Goal: Task Accomplishment & Management: Use online tool/utility

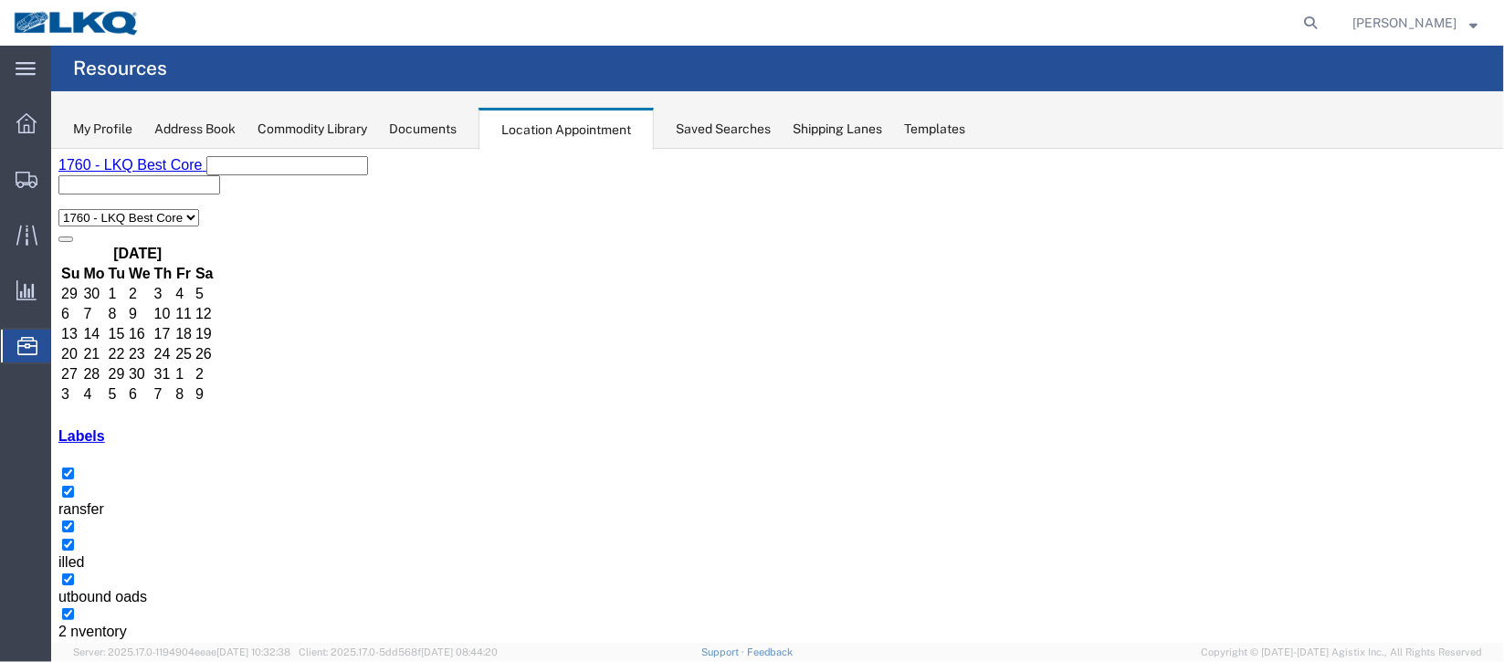
scroll to position [429, 0]
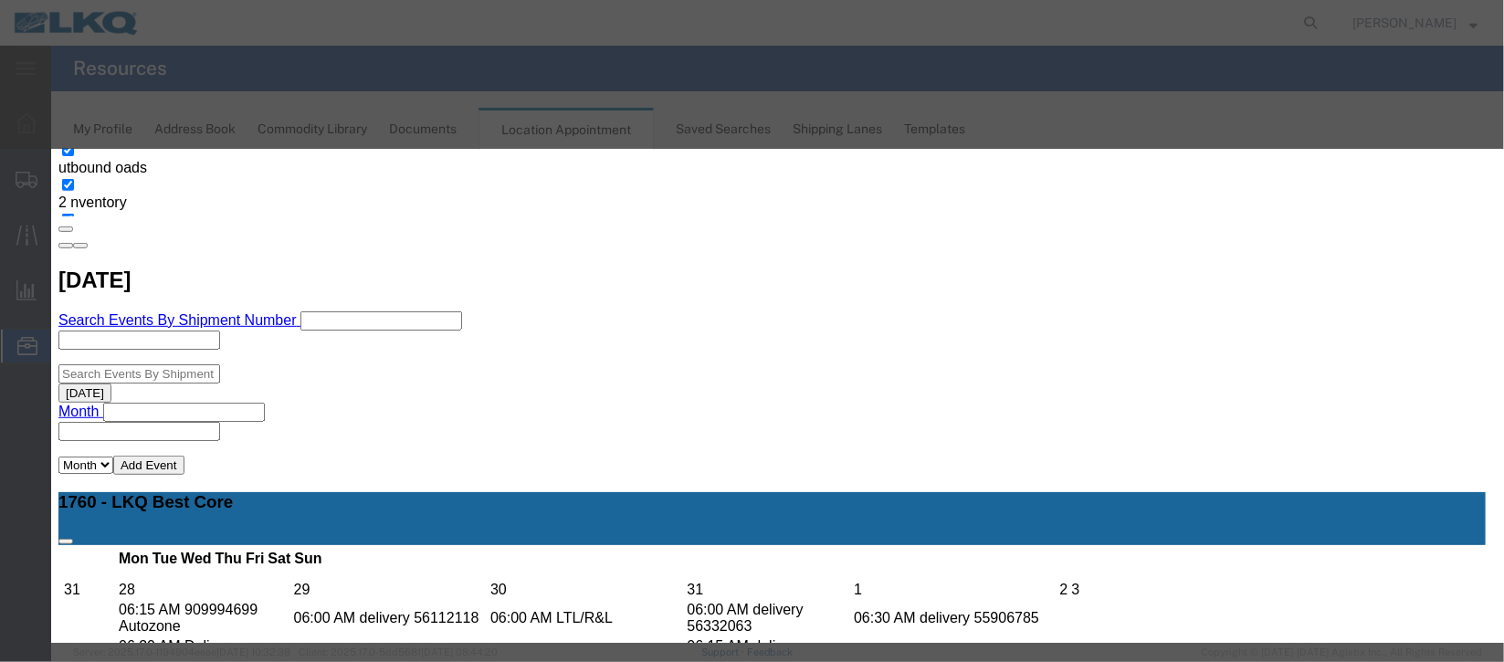
scroll to position [224, 0]
type input "de"
select select "40"
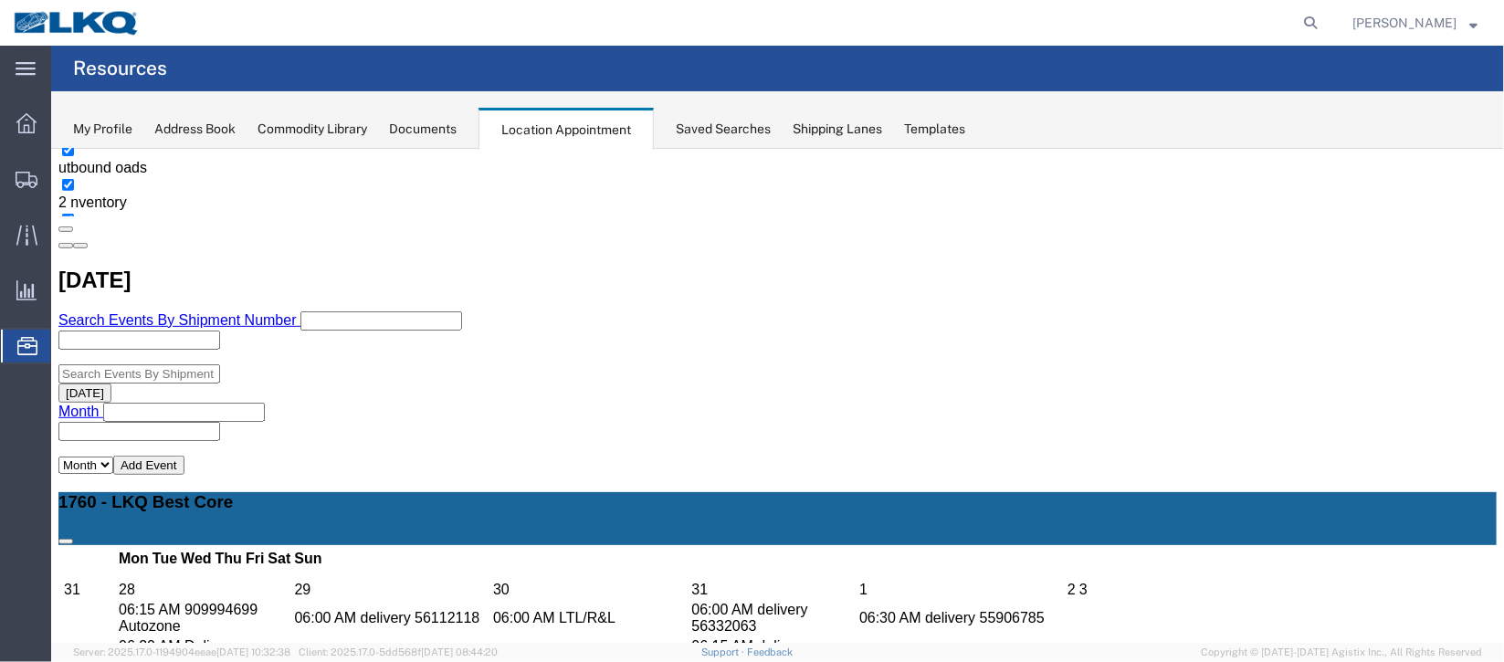
scroll to position [0, 0]
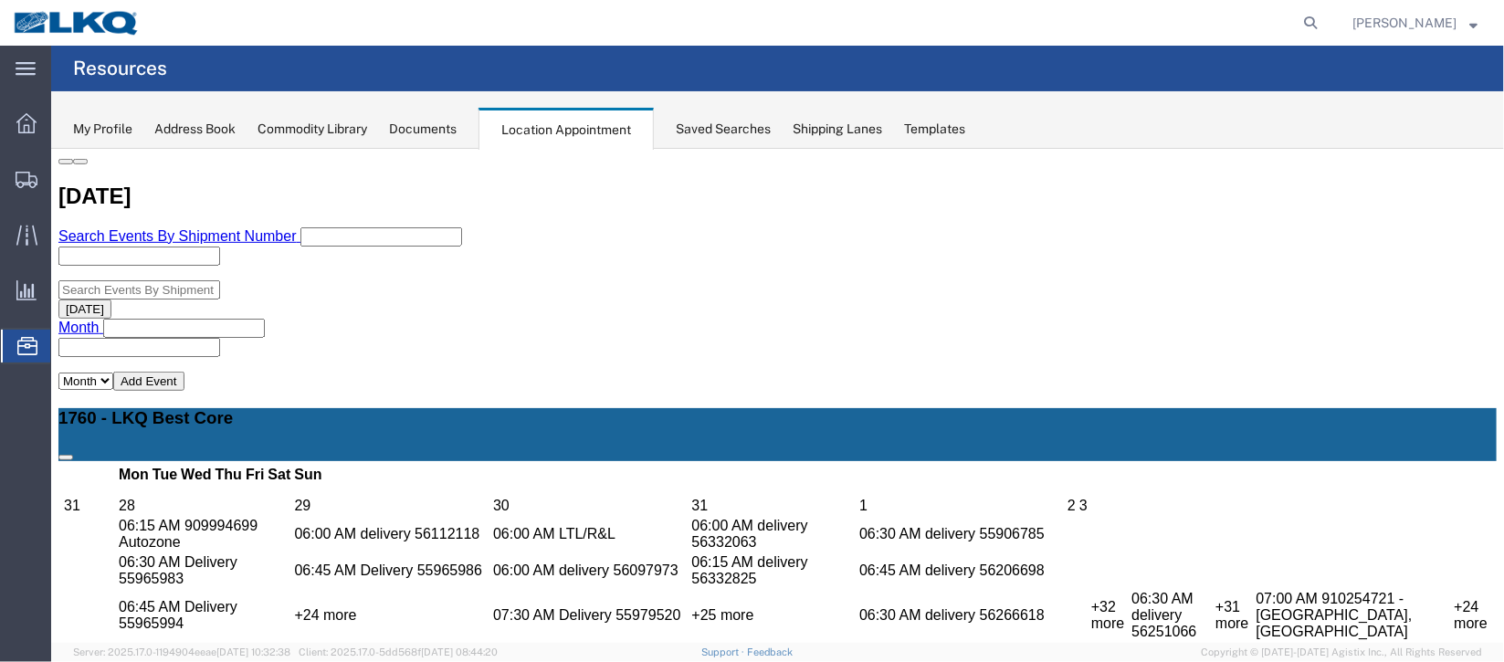
scroll to position [547, 0]
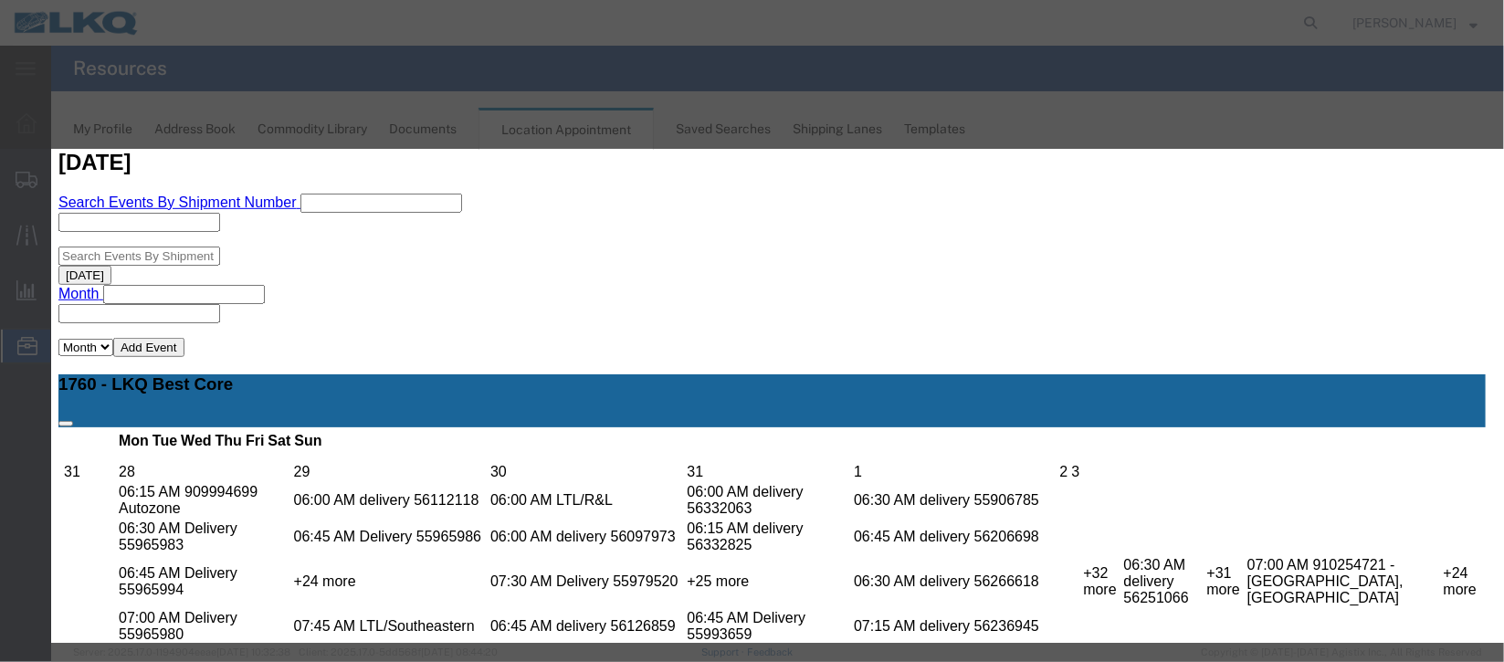
scroll to position [224, 0]
type input "de"
drag, startPoint x: 881, startPoint y: 415, endPoint x: 935, endPoint y: 471, distance: 78.8
select select "40"
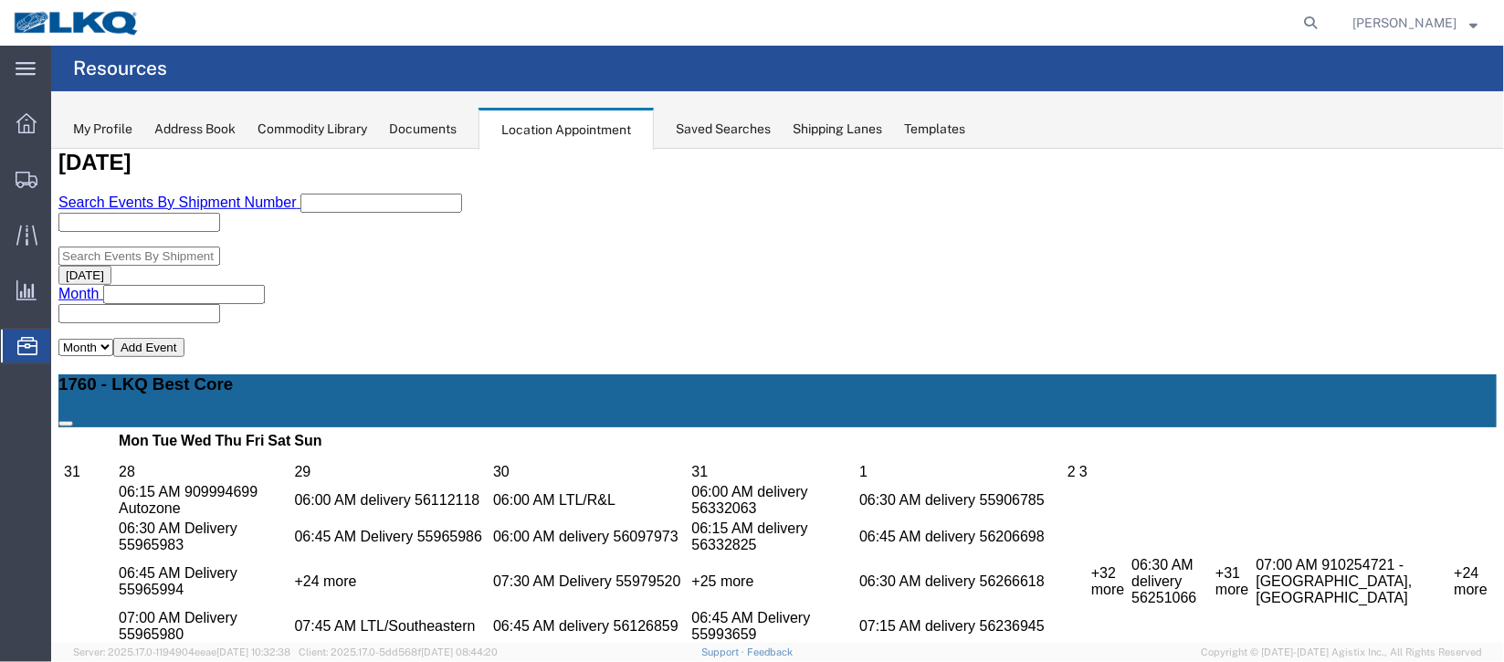
scroll to position [0, 0]
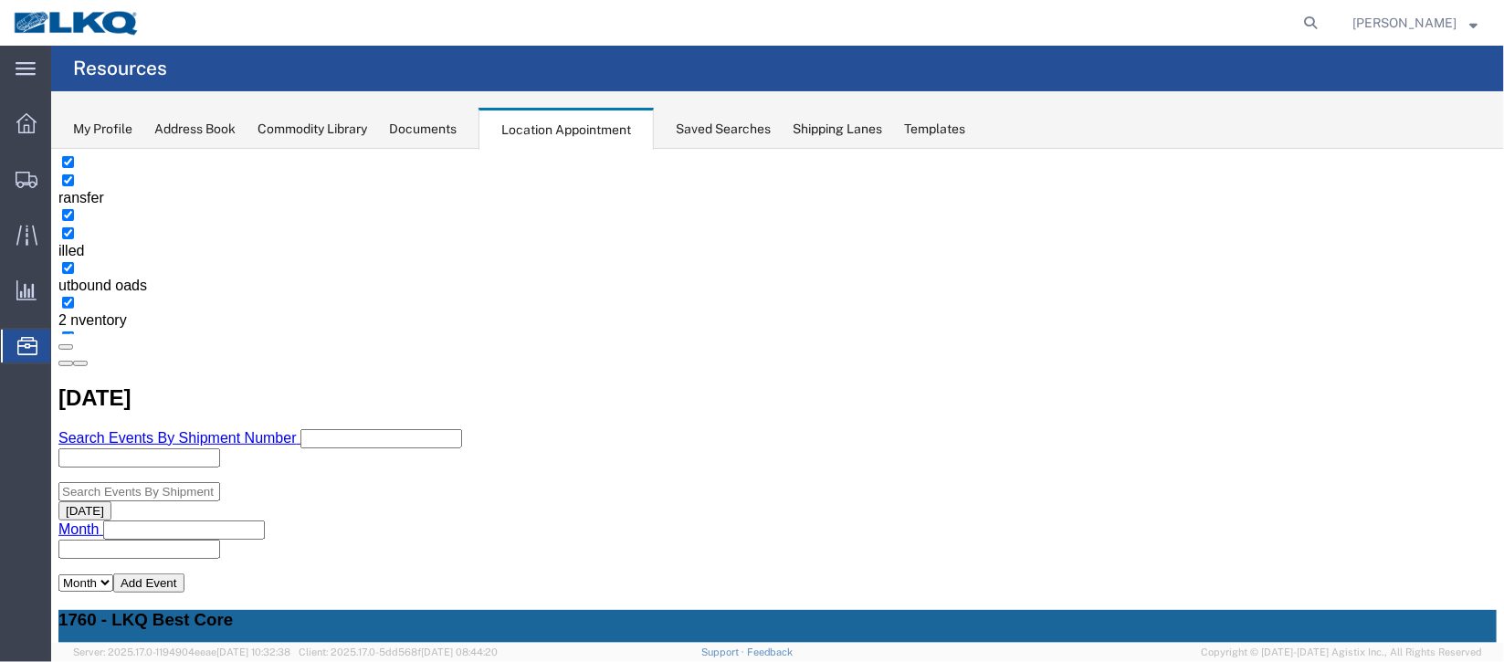
scroll to position [273, 0]
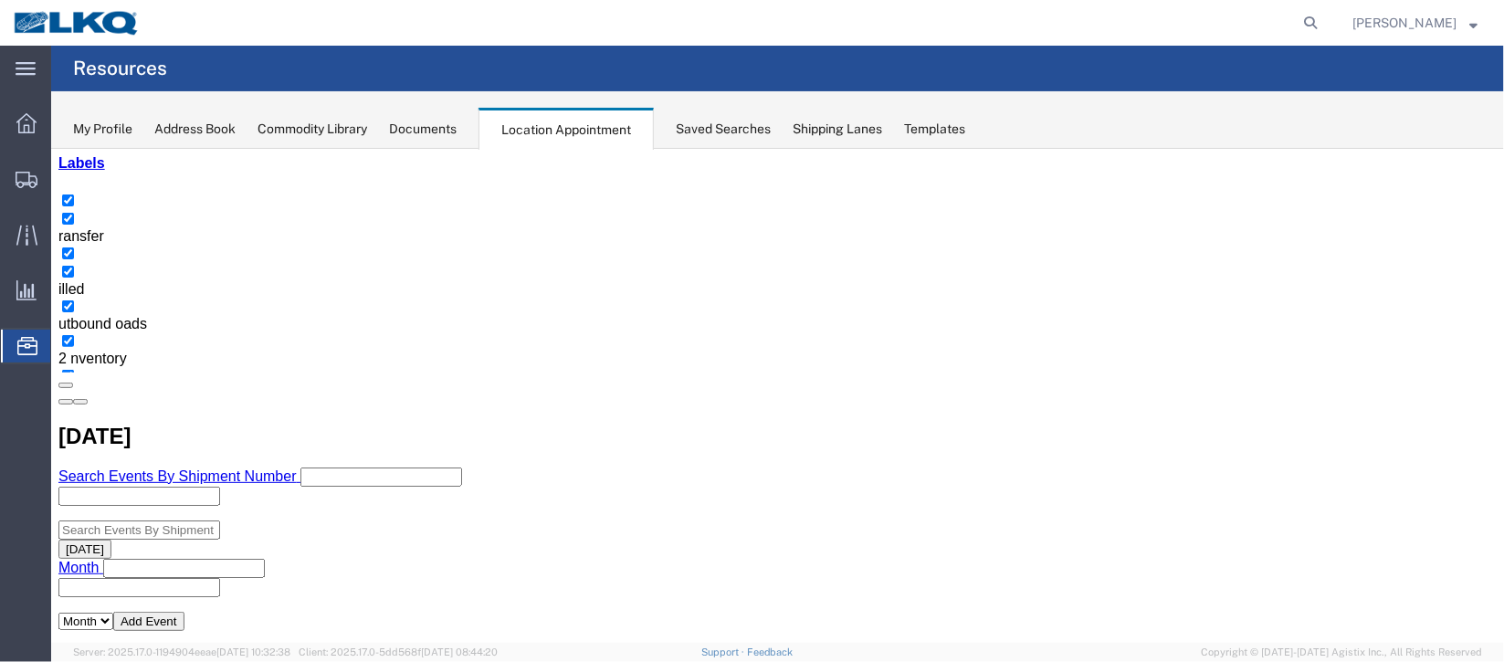
select select "1"
select select "24"
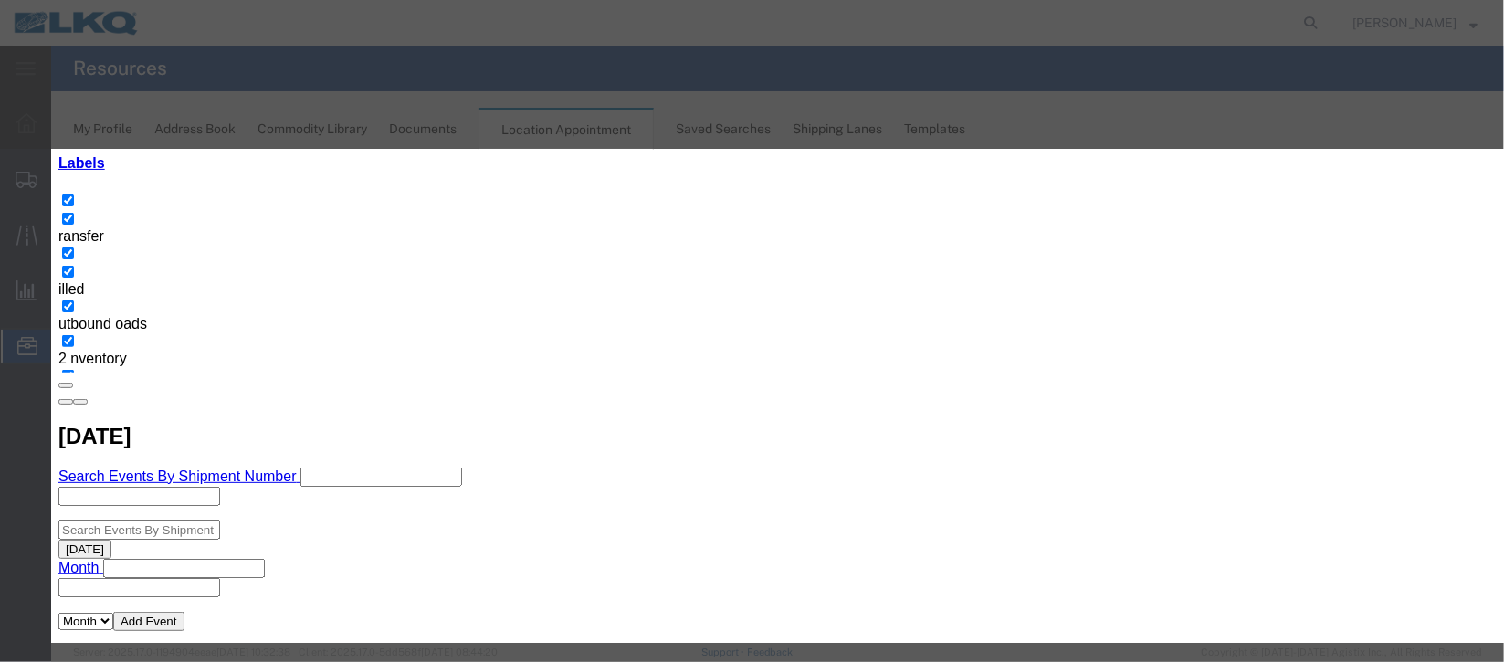
scroll to position [136, 0]
type input "m"
select select "100"
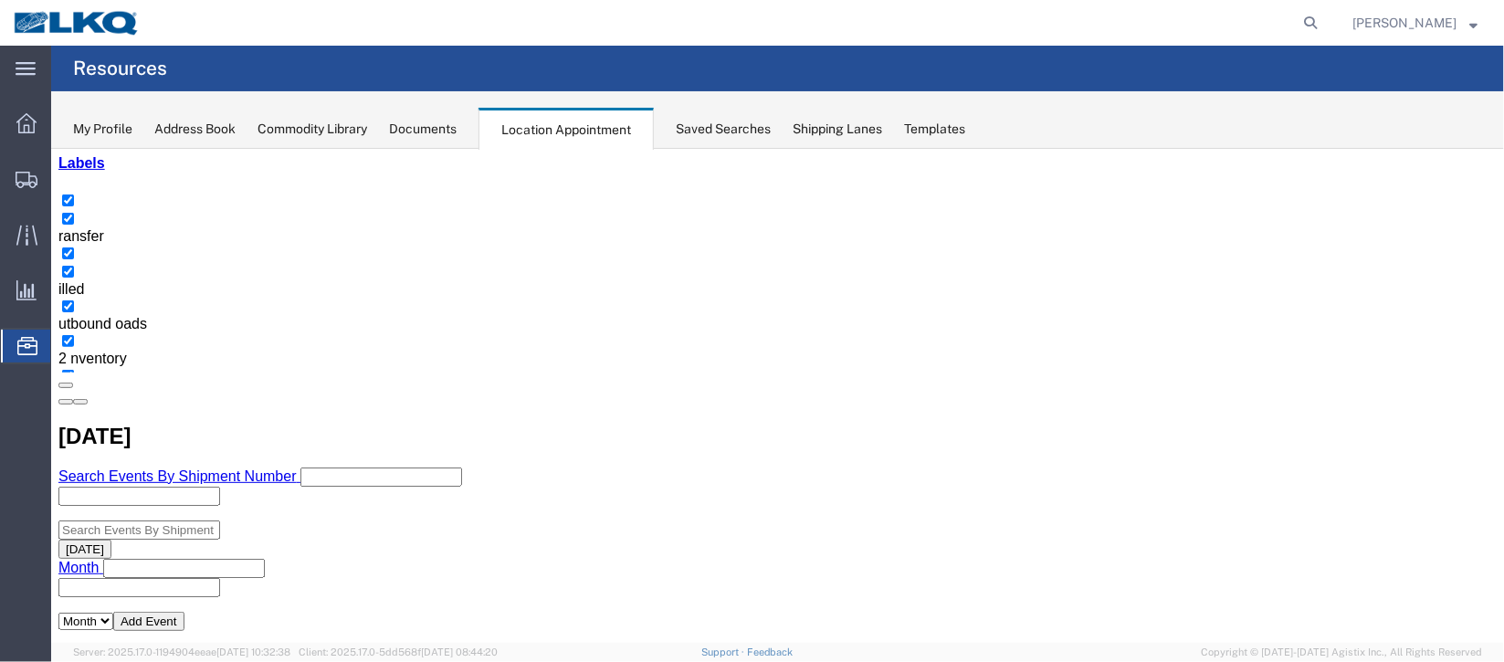
scroll to position [0, 0]
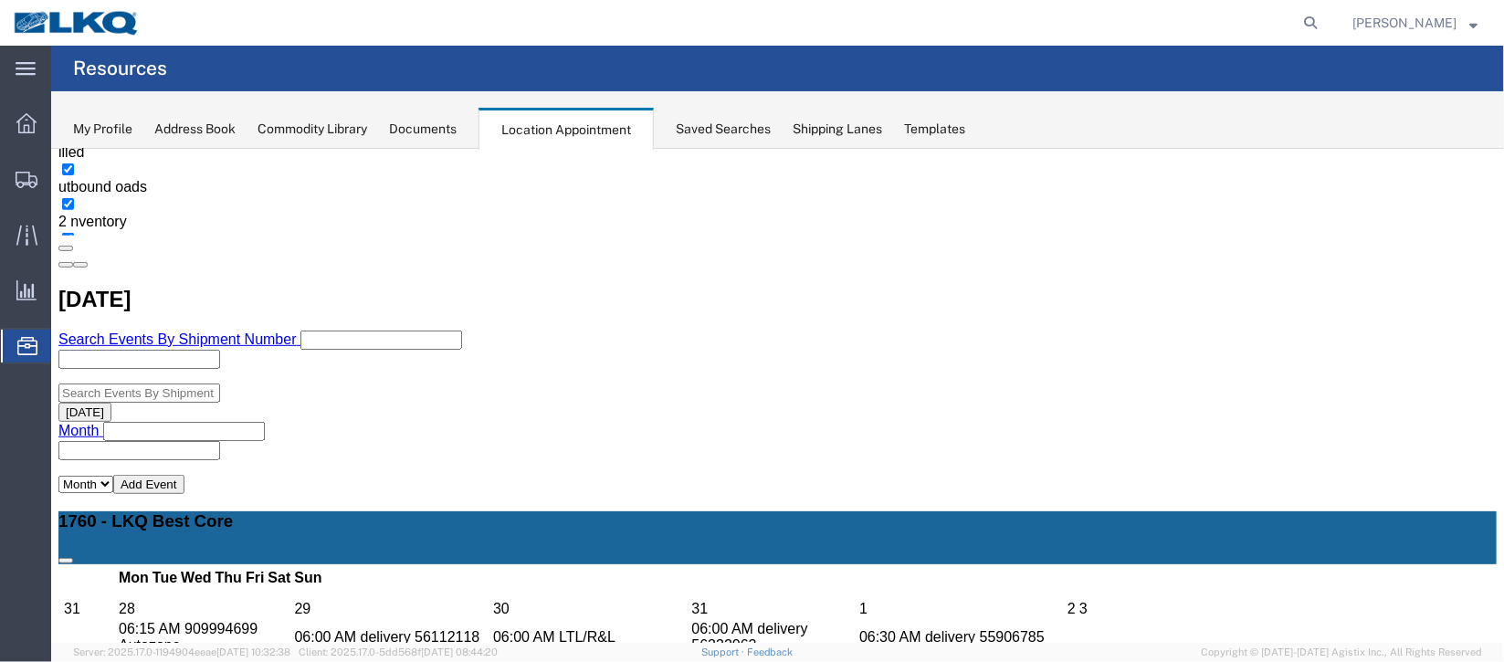
scroll to position [547, 0]
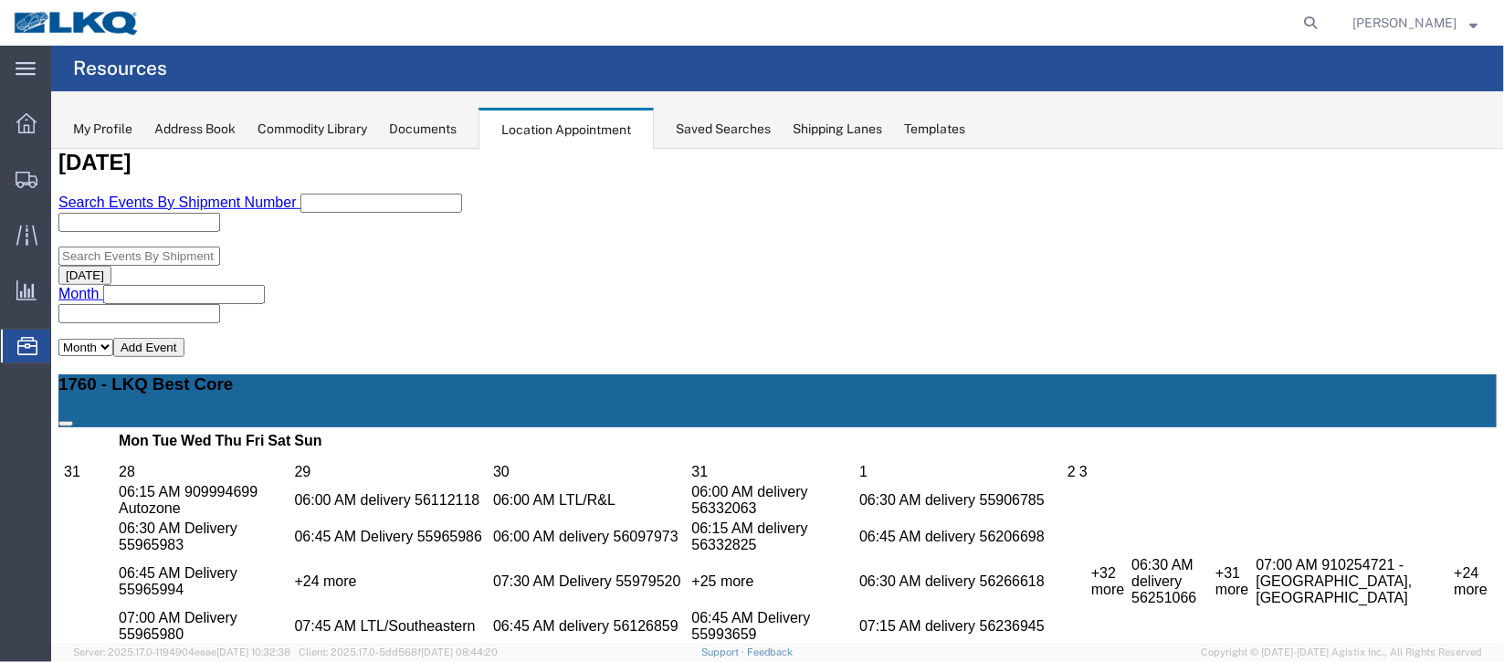
select select "1"
select select "24"
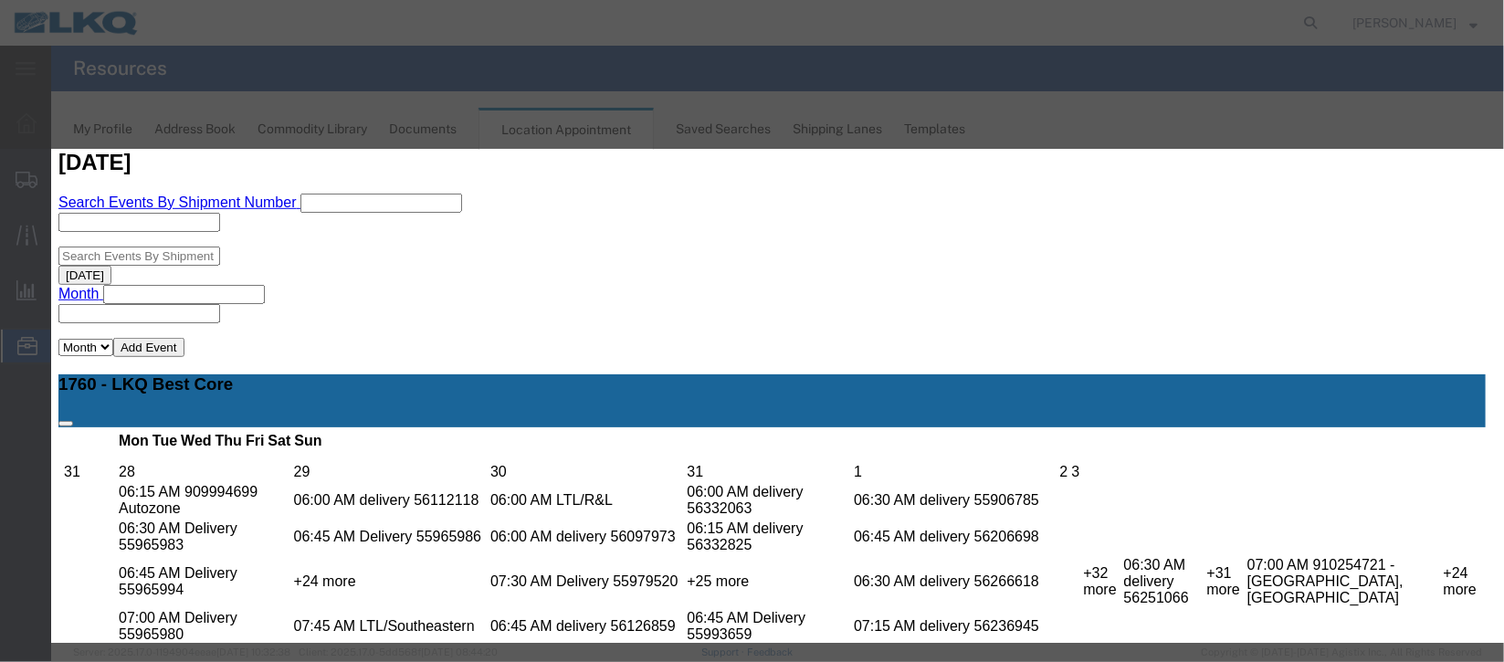
scroll to position [224, 0]
type input "de"
select select "40"
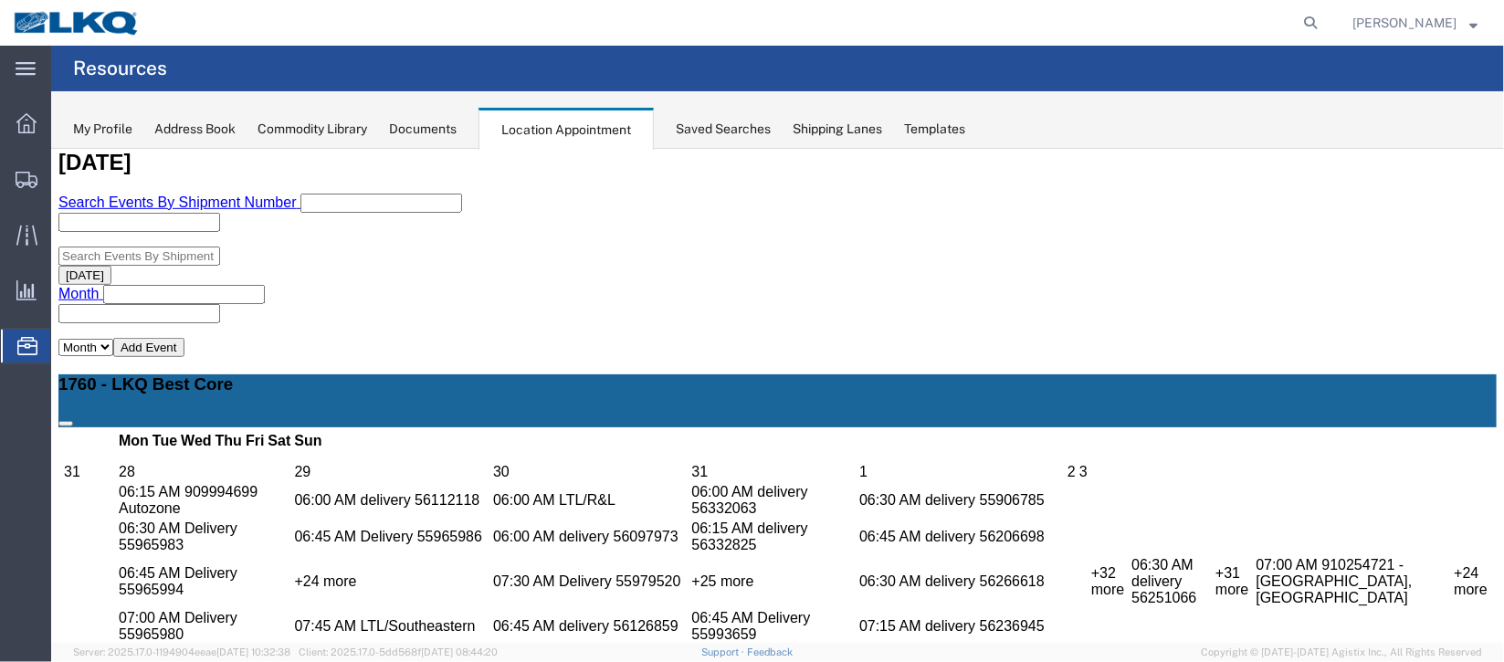
scroll to position [0, 0]
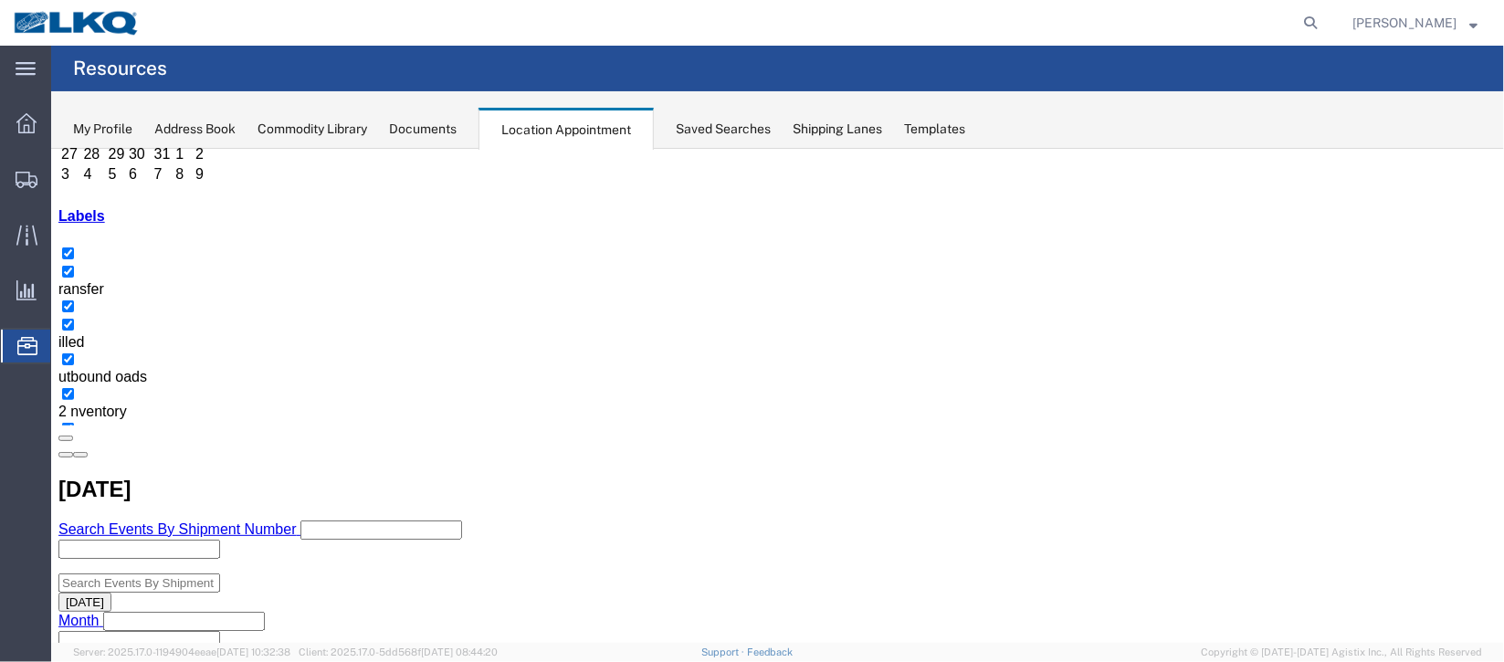
scroll to position [410, 0]
